Goal: Transaction & Acquisition: Purchase product/service

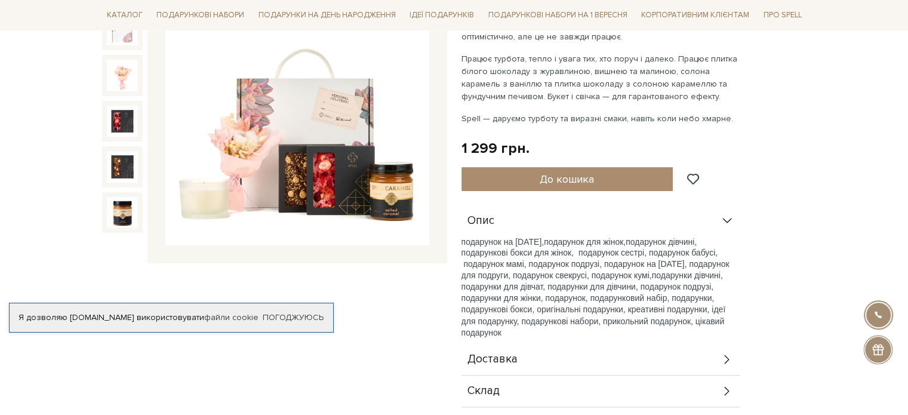
scroll to position [196, 0]
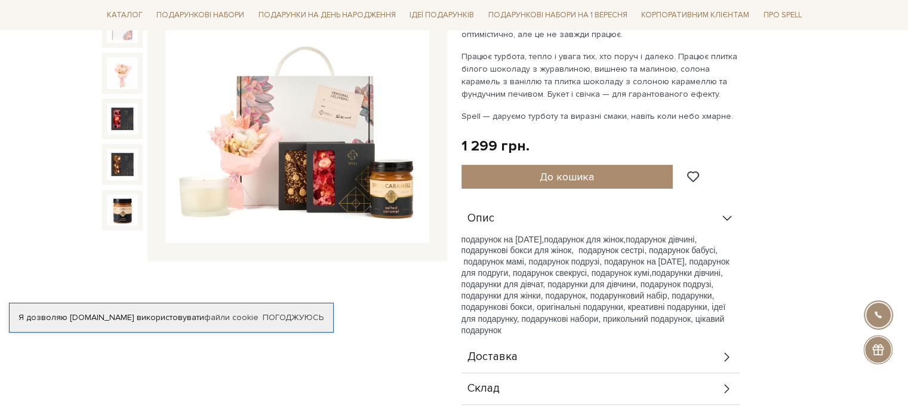
click at [327, 191] on img at bounding box center [297, 112] width 264 height 264
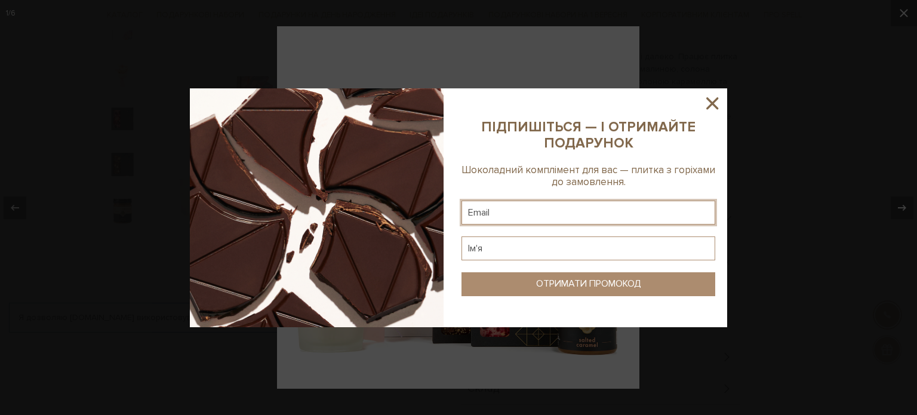
click at [505, 211] on input "text" at bounding box center [589, 213] width 254 height 24
type input "olenkasmereka@gmail.com"
click at [509, 250] on input "text" at bounding box center [589, 248] width 254 height 24
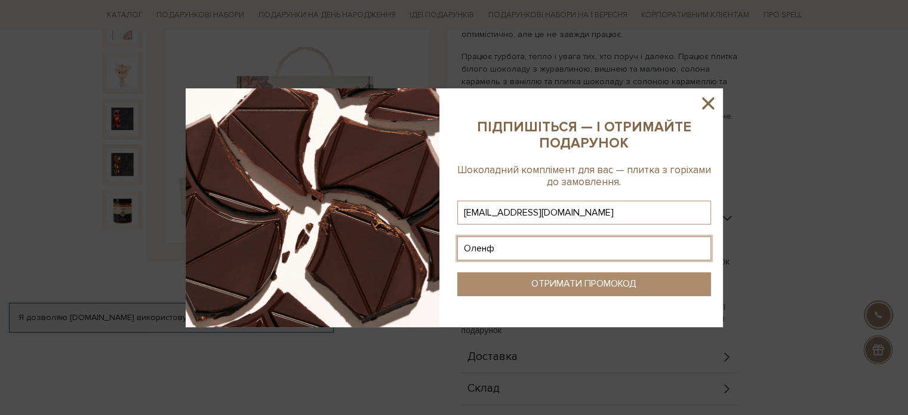
click at [495, 250] on input "Оленф" at bounding box center [584, 248] width 254 height 24
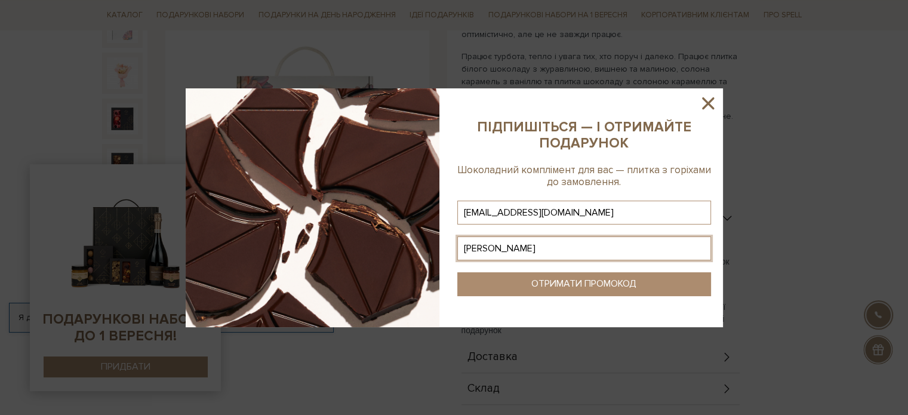
type input "Олена"
click at [638, 287] on button "ОТРИМАТИ ПРОМОКОД" at bounding box center [584, 284] width 254 height 24
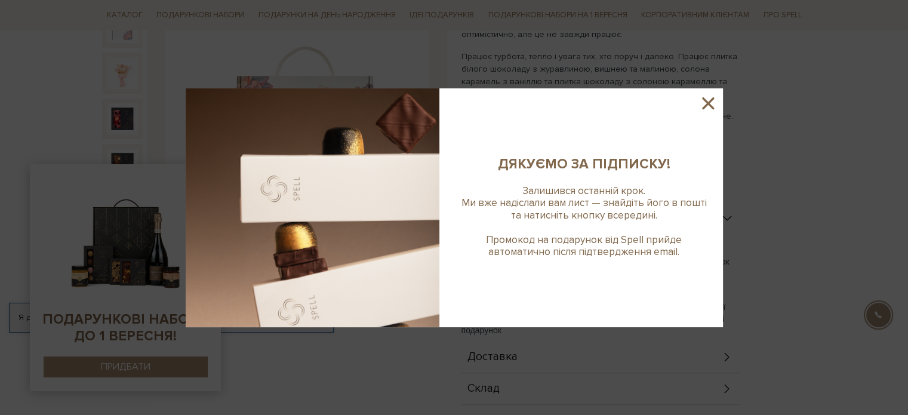
click at [708, 102] on icon at bounding box center [708, 103] width 20 height 20
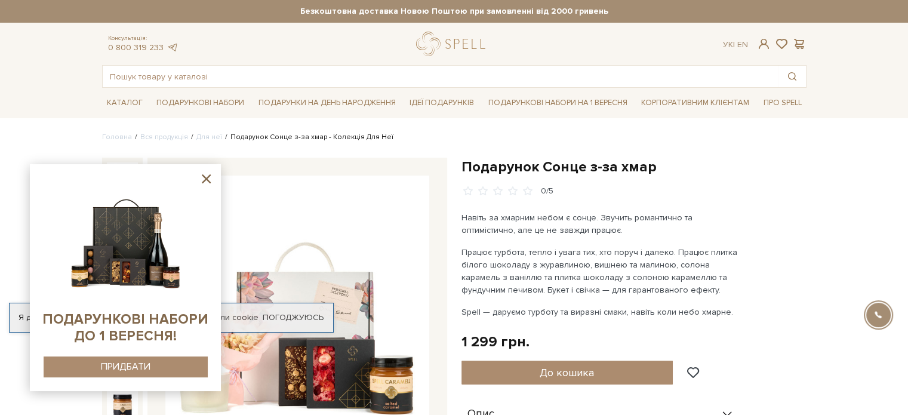
click at [205, 181] on icon at bounding box center [206, 178] width 9 height 9
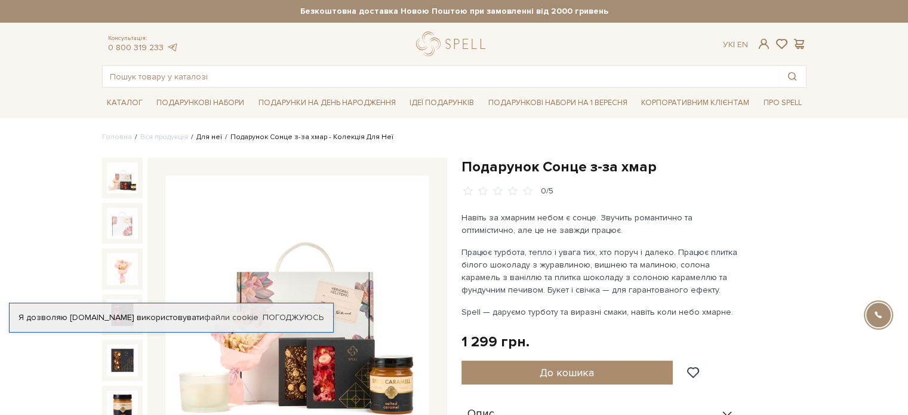
click at [202, 134] on link "Для неї" at bounding box center [209, 137] width 26 height 9
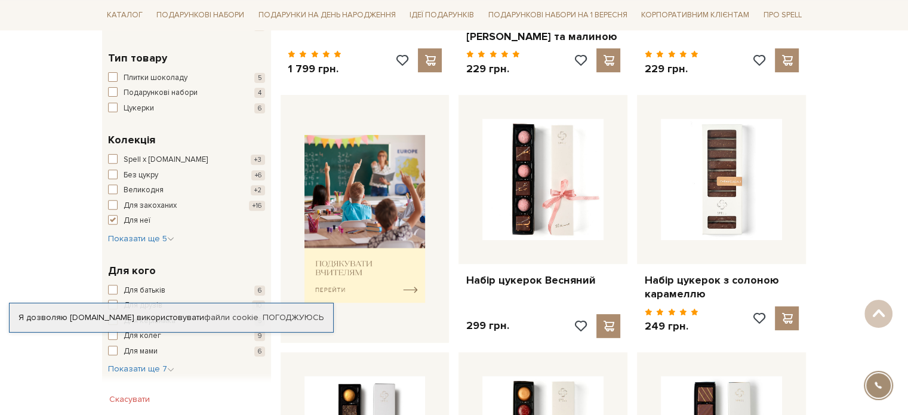
scroll to position [412, 0]
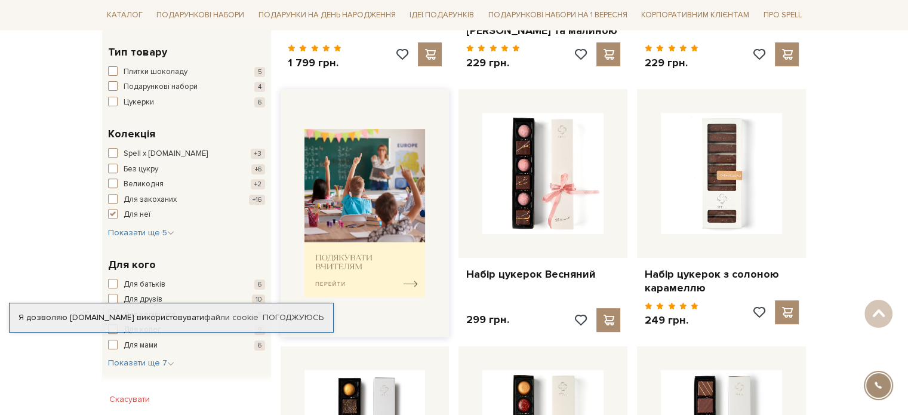
click at [338, 187] on img at bounding box center [365, 213] width 121 height 168
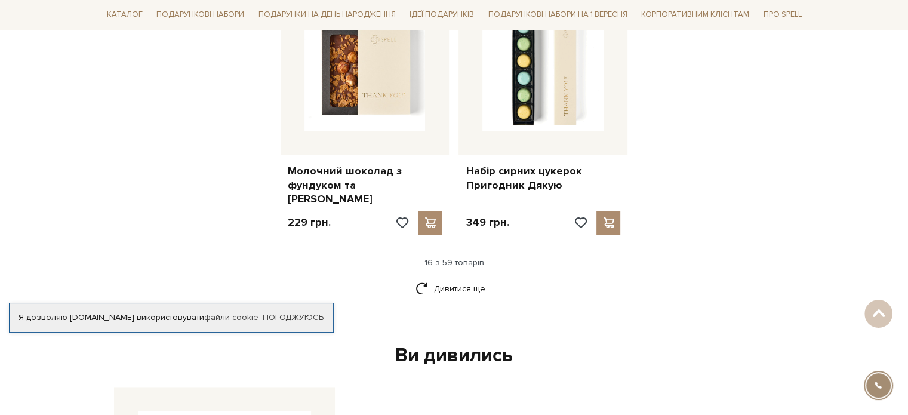
scroll to position [1517, 0]
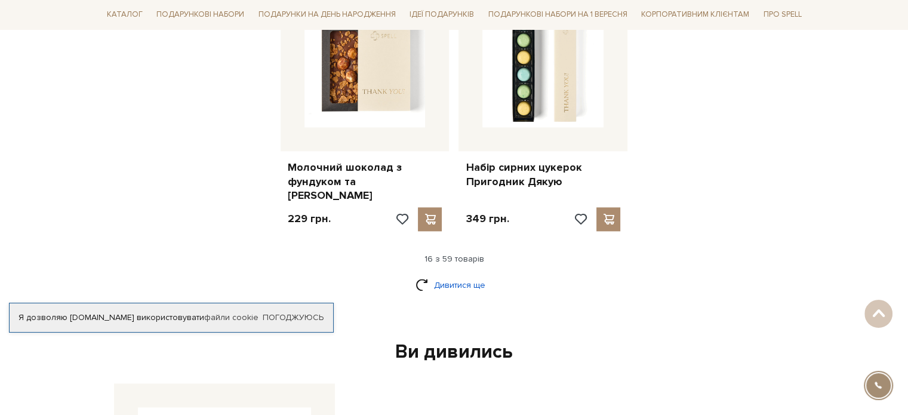
click at [462, 278] on link "Дивитися ще" at bounding box center [455, 285] width 78 height 21
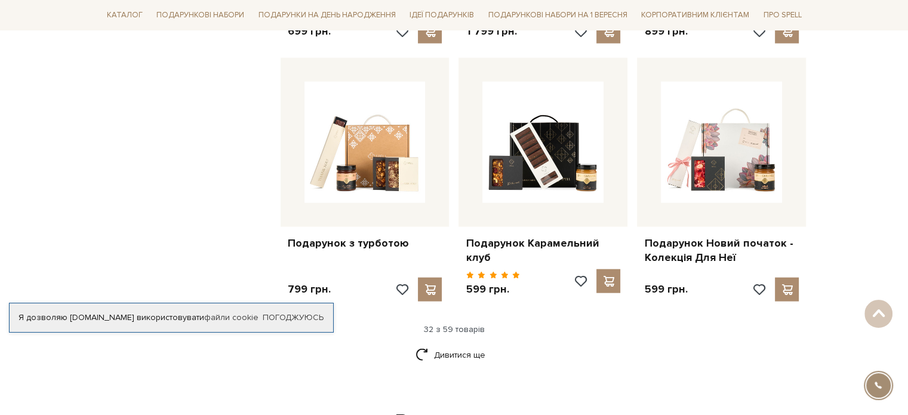
scroll to position [2737, 0]
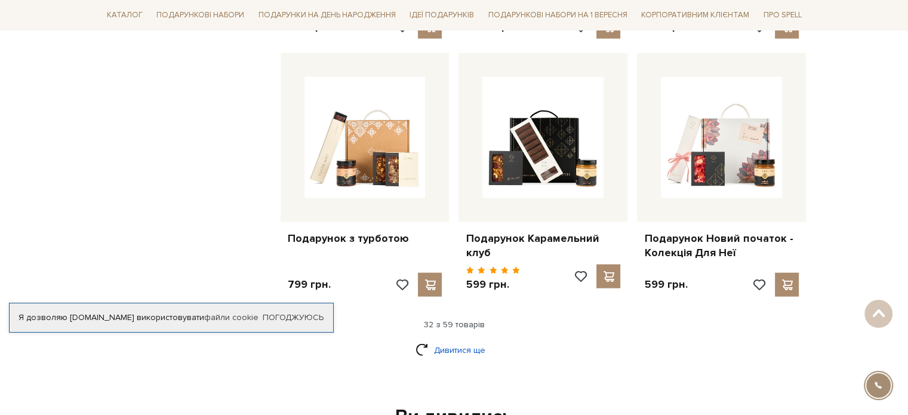
click at [463, 340] on link "Дивитися ще" at bounding box center [455, 350] width 78 height 21
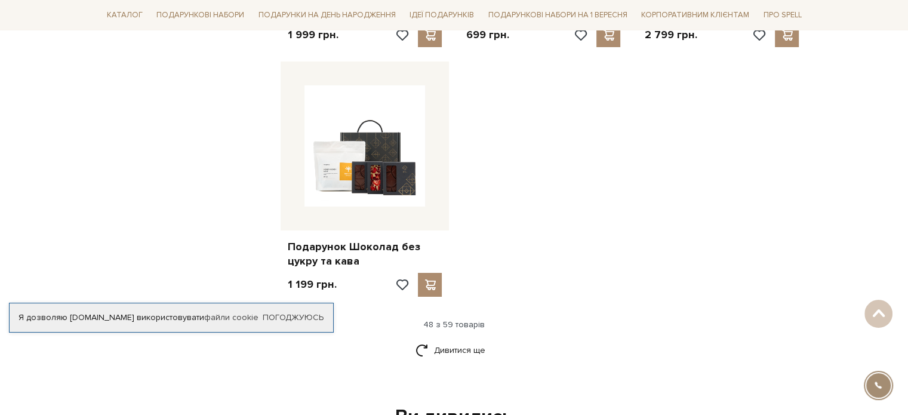
scroll to position [4271, 0]
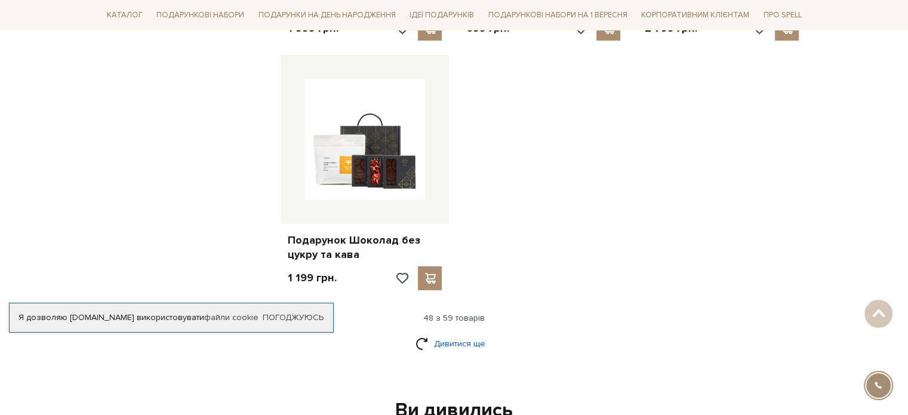
click at [472, 333] on link "Дивитися ще" at bounding box center [455, 343] width 78 height 21
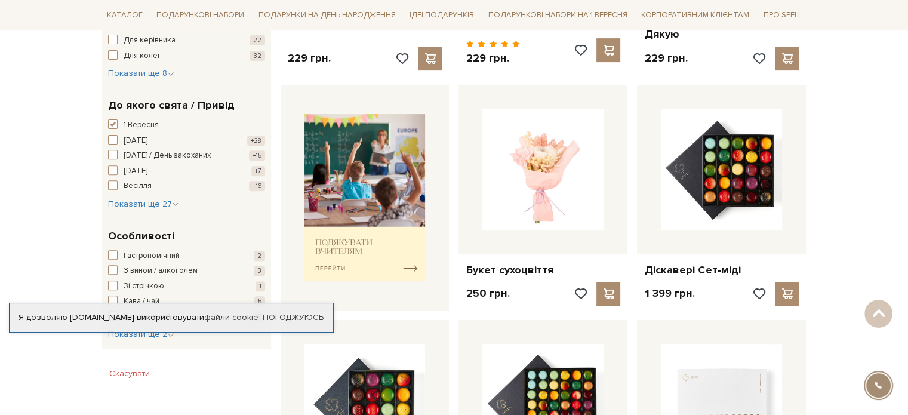
scroll to position [0, 0]
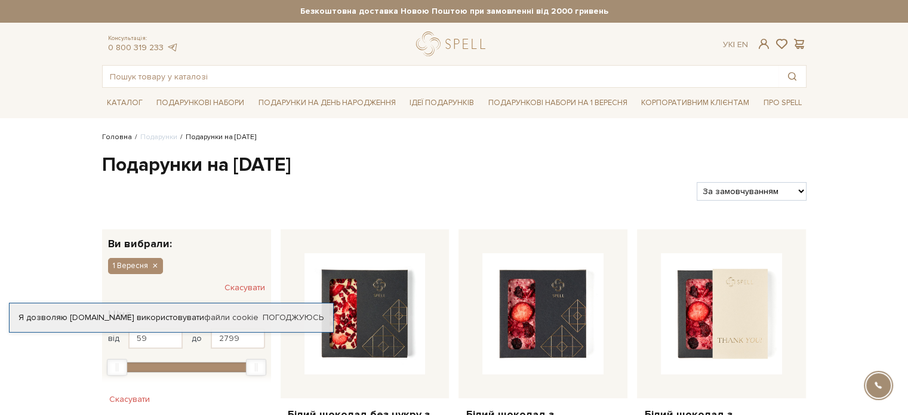
click at [121, 139] on link "Головна" at bounding box center [117, 137] width 30 height 9
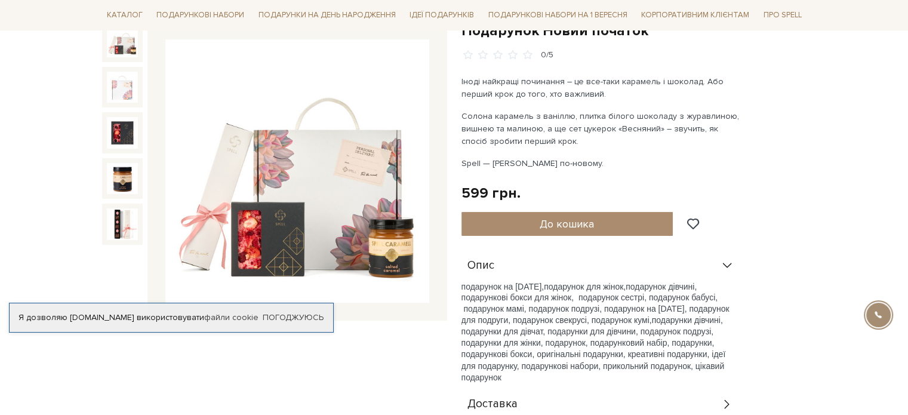
scroll to position [139, 0]
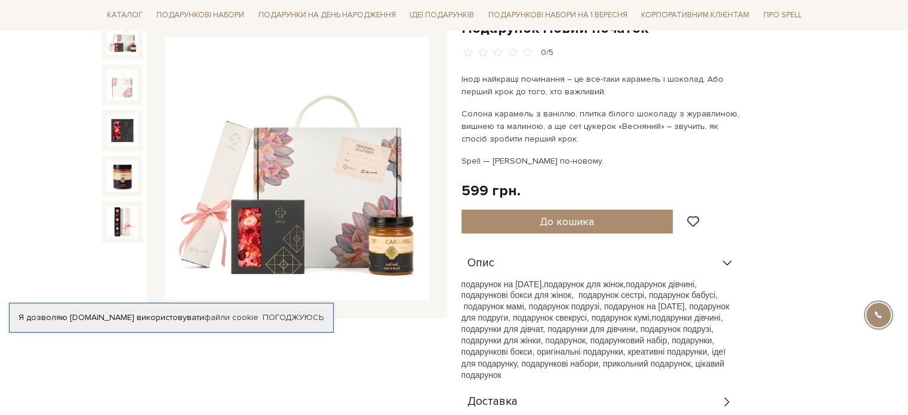
click at [307, 177] on img at bounding box center [297, 169] width 264 height 264
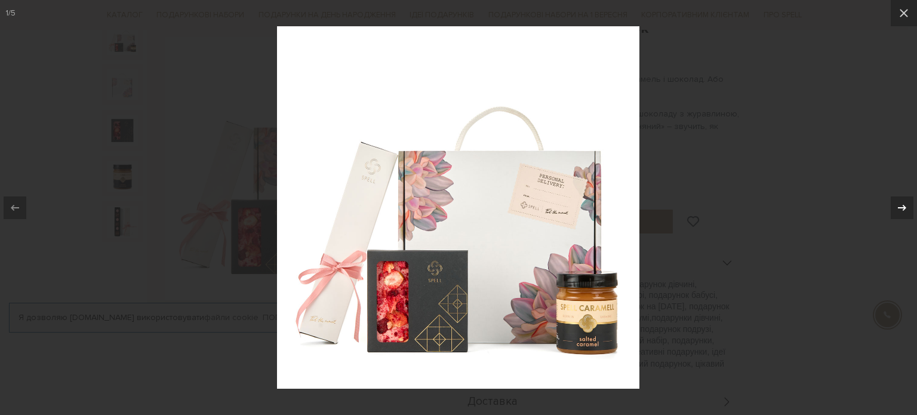
click at [901, 208] on icon at bounding box center [902, 208] width 14 height 14
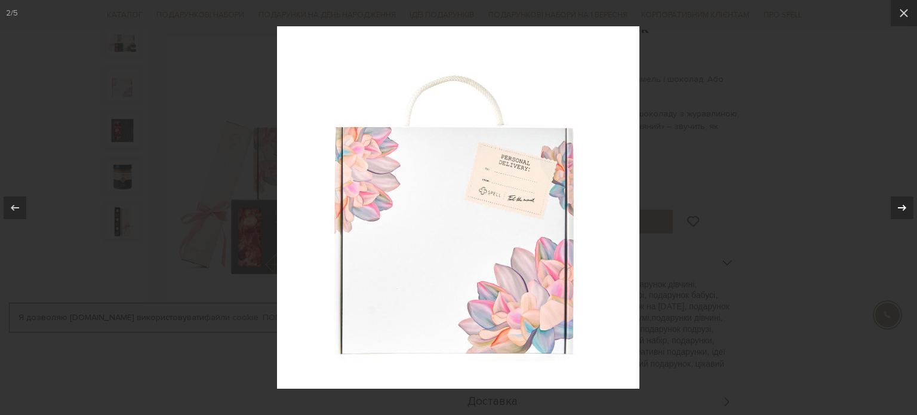
click at [901, 208] on icon at bounding box center [902, 208] width 14 height 14
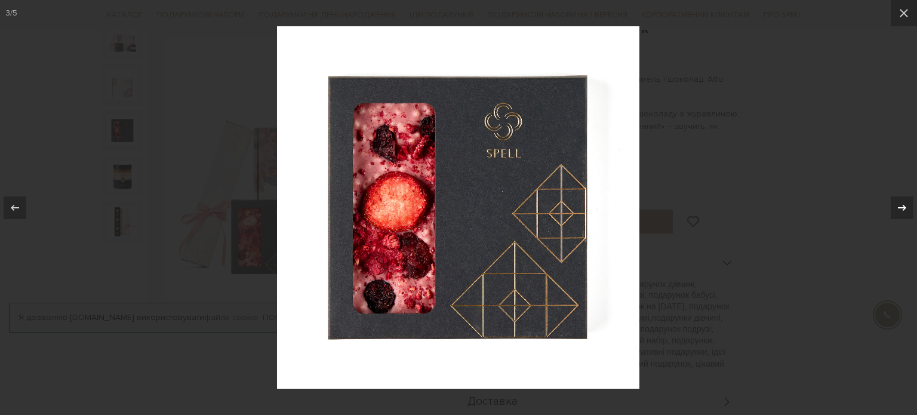
click at [901, 208] on icon at bounding box center [902, 208] width 14 height 14
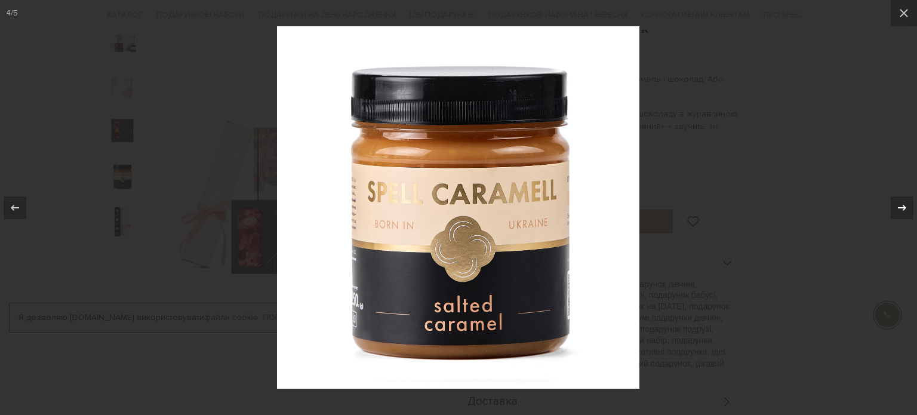
click at [901, 208] on icon at bounding box center [902, 208] width 14 height 14
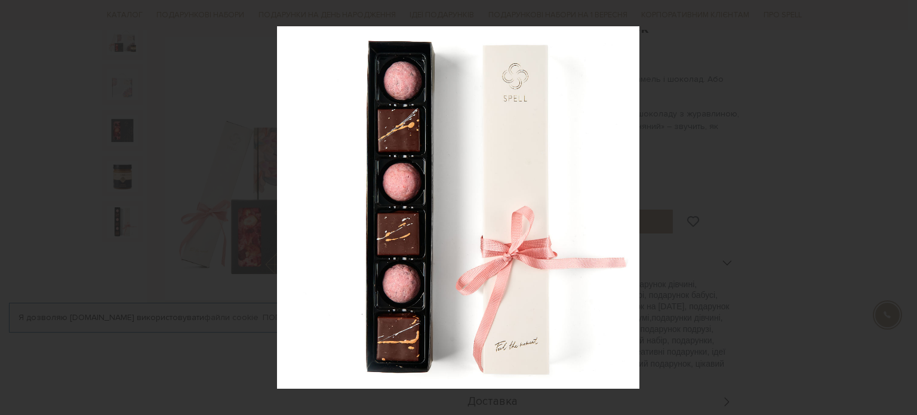
click at [901, 208] on div "5 / 5" at bounding box center [458, 207] width 917 height 415
click at [803, 126] on div at bounding box center [458, 207] width 917 height 415
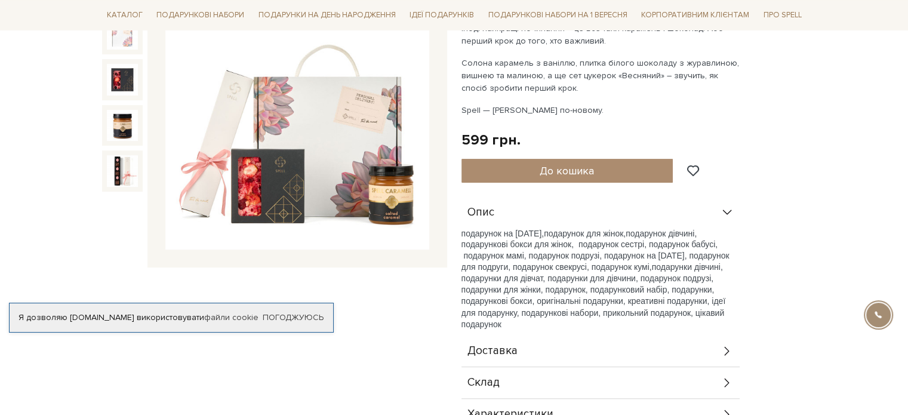
scroll to position [155, 0]
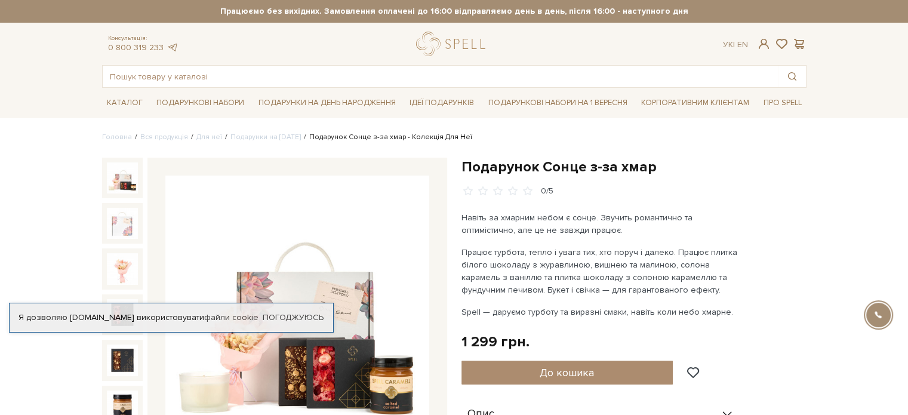
click at [351, 245] on img at bounding box center [297, 308] width 264 height 264
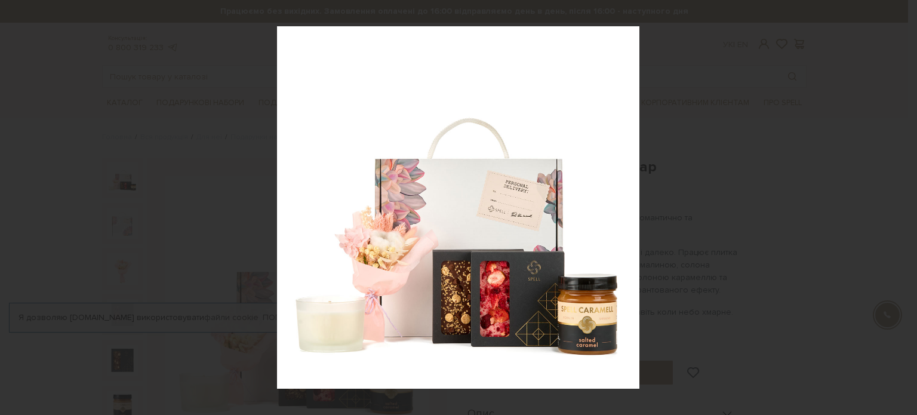
click at [904, 207] on div "1 / 6" at bounding box center [458, 207] width 917 height 415
click at [904, 207] on icon at bounding box center [902, 207] width 8 height 6
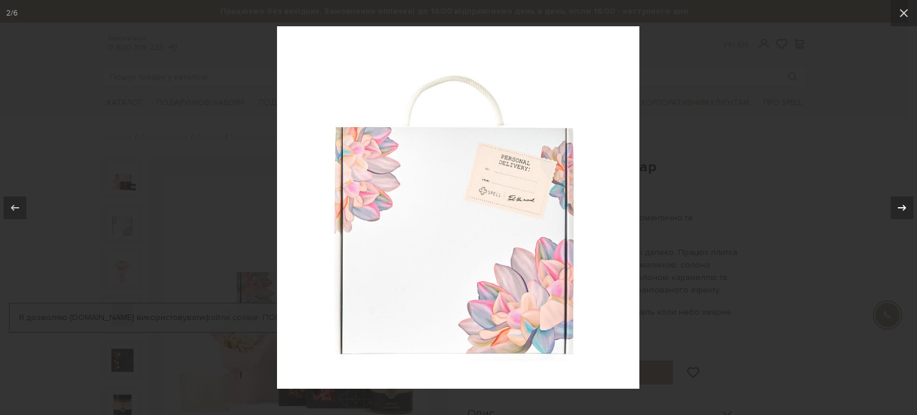
click at [904, 207] on icon at bounding box center [902, 207] width 8 height 6
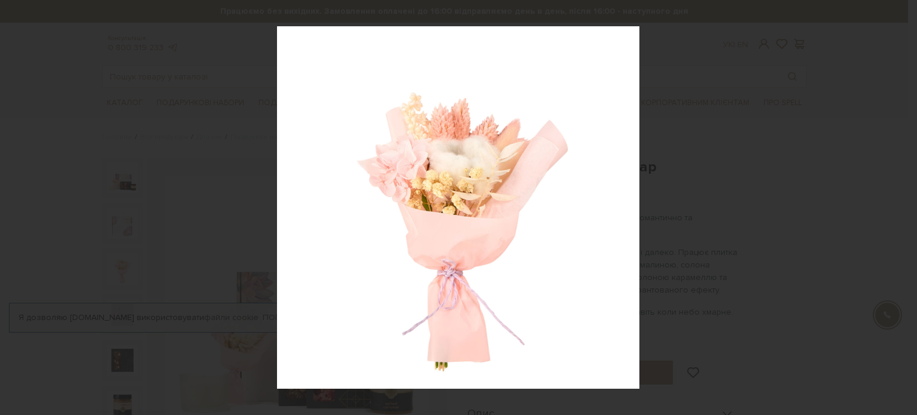
click at [904, 207] on icon at bounding box center [902, 207] width 8 height 6
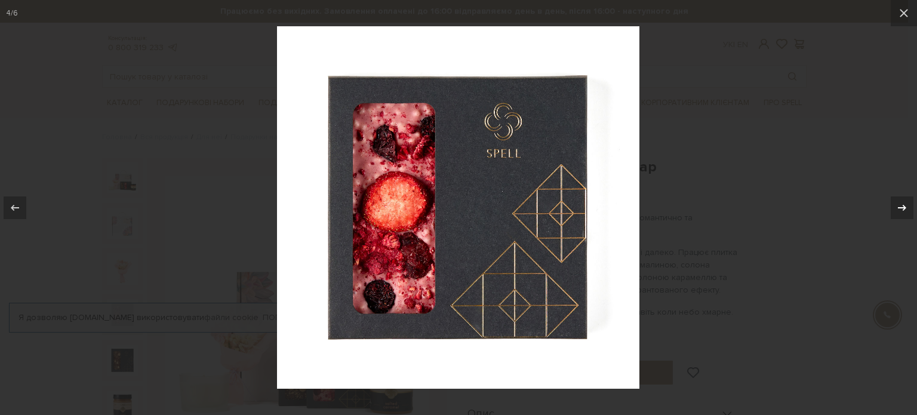
click at [904, 207] on icon at bounding box center [902, 207] width 8 height 6
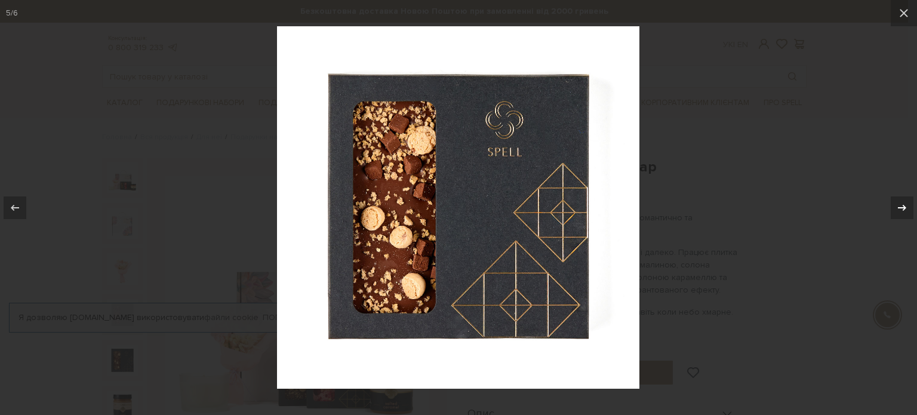
click at [904, 207] on icon at bounding box center [902, 207] width 8 height 6
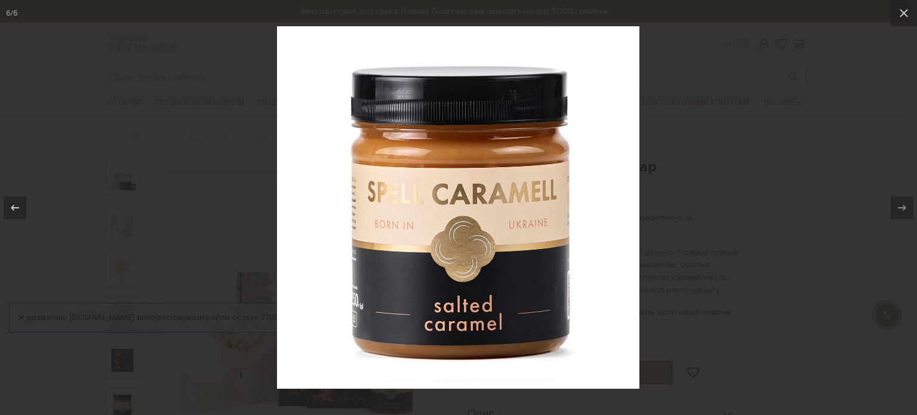
click at [870, 240] on div at bounding box center [458, 207] width 917 height 415
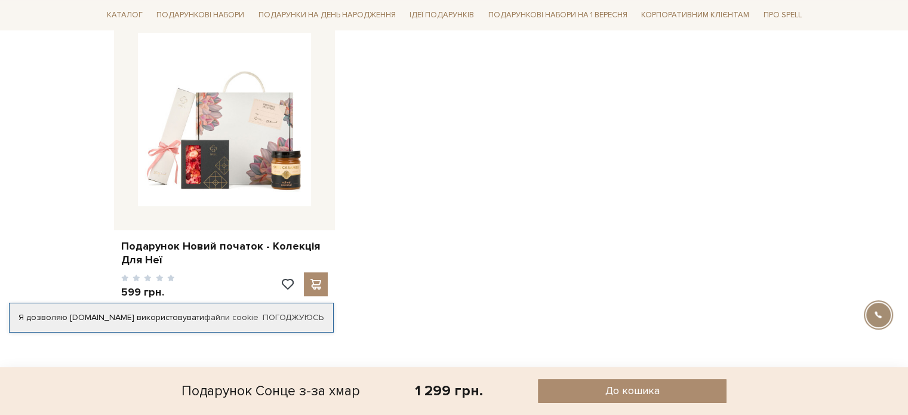
scroll to position [763, 0]
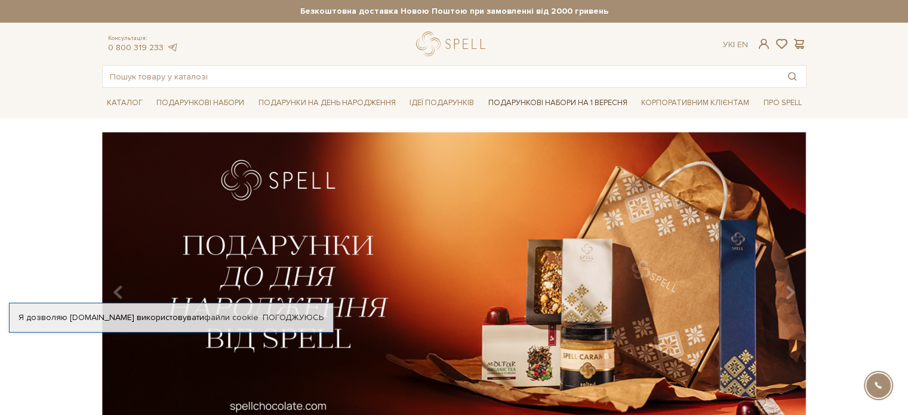
click at [600, 102] on link "Подарункові набори на 1 Вересня" at bounding box center [558, 103] width 149 height 20
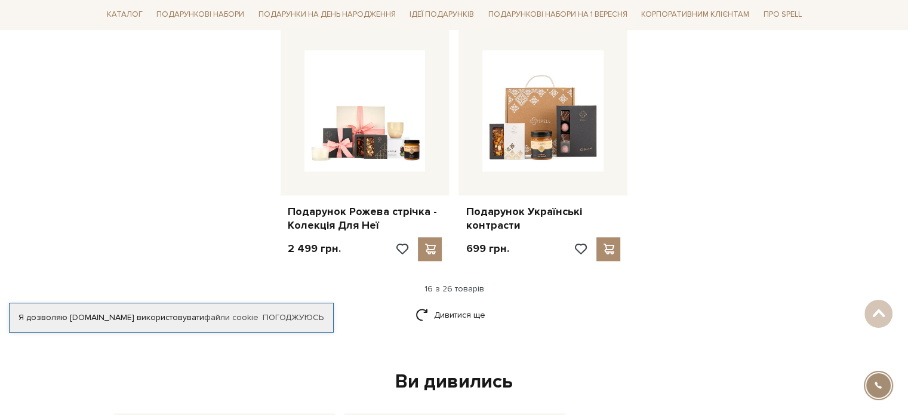
scroll to position [1486, 0]
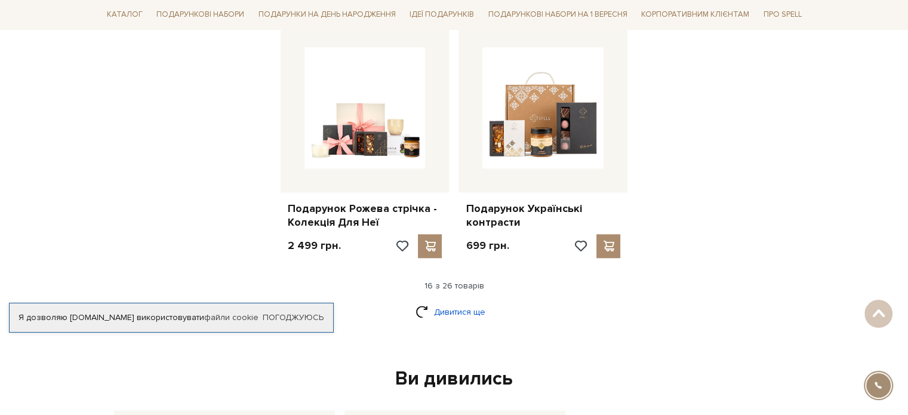
click at [461, 305] on link "Дивитися ще" at bounding box center [455, 312] width 78 height 21
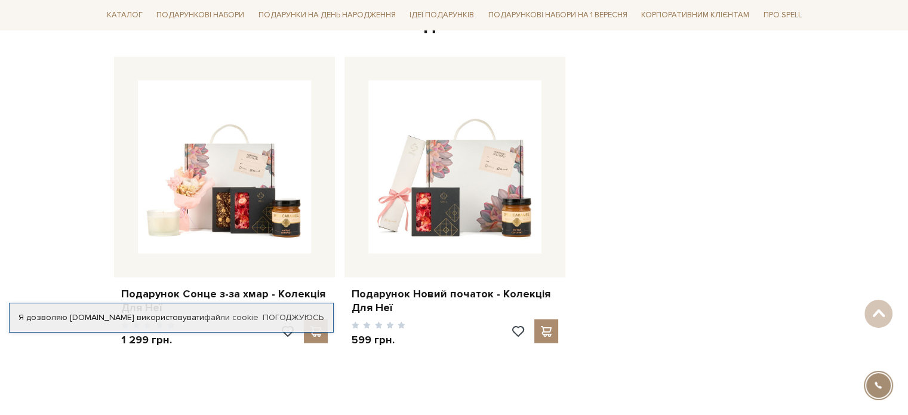
scroll to position [2508, 0]
